Goal: Find specific page/section: Find specific page/section

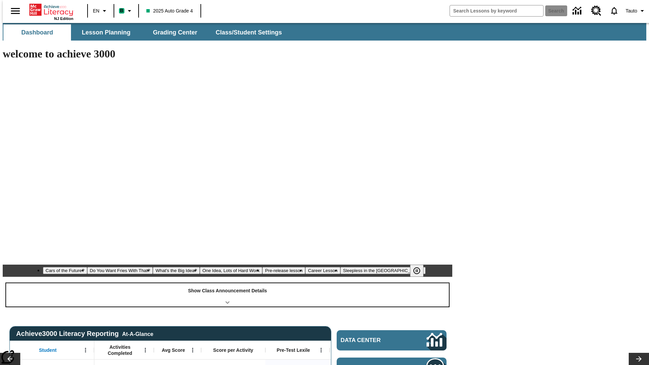
click at [227, 283] on div "Show Class Announcement Details" at bounding box center [227, 294] width 442 height 23
